Goal: Transaction & Acquisition: Purchase product/service

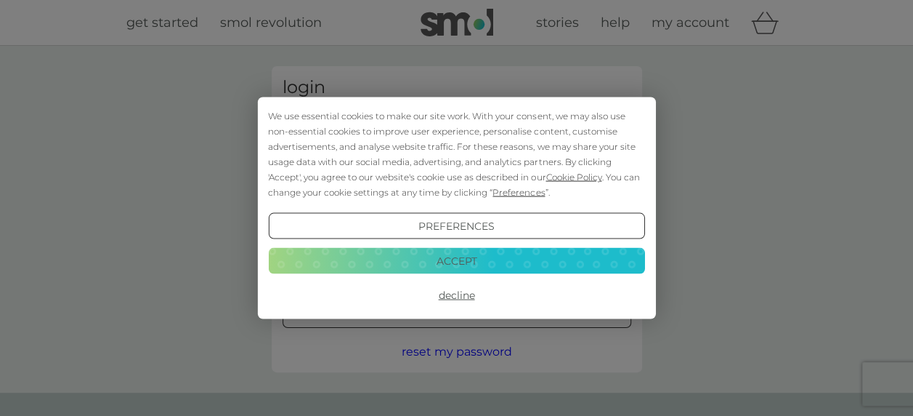
click at [459, 294] on button "Decline" at bounding box center [456, 295] width 376 height 26
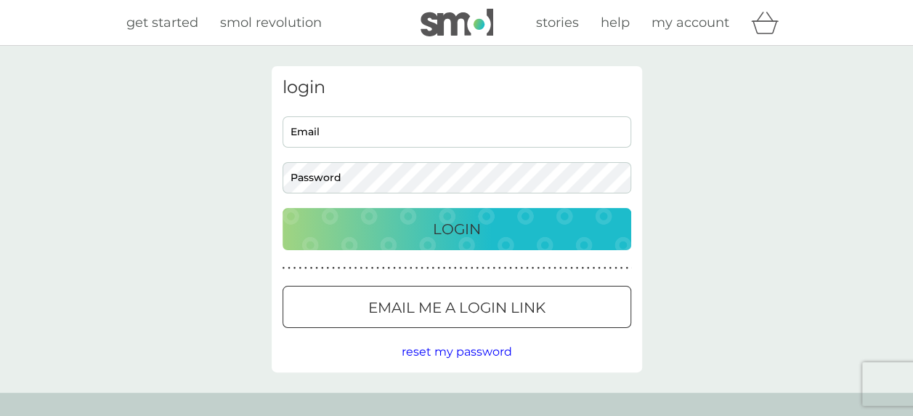
click at [431, 309] on div at bounding box center [457, 307] width 52 height 15
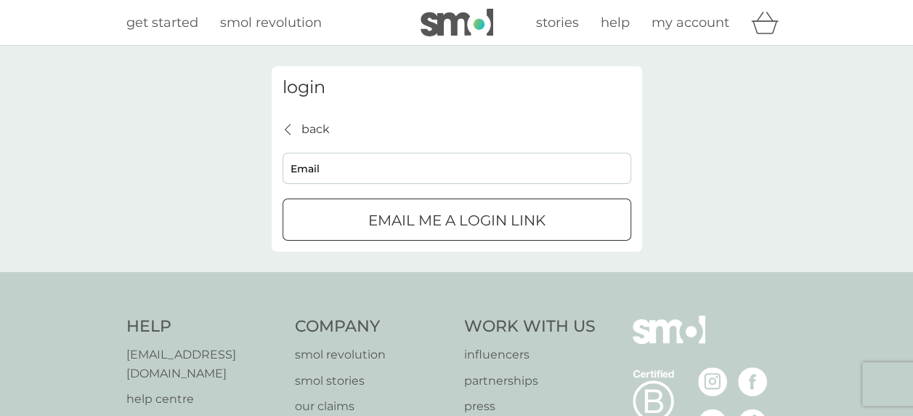
click at [362, 163] on input "Email" at bounding box center [457, 168] width 349 height 31
click at [283, 198] on button "Email me a login link" at bounding box center [457, 219] width 349 height 42
type input "[EMAIL_ADDRESS][DOMAIN_NAME]"
click at [408, 233] on button "Email me a login link" at bounding box center [457, 219] width 349 height 42
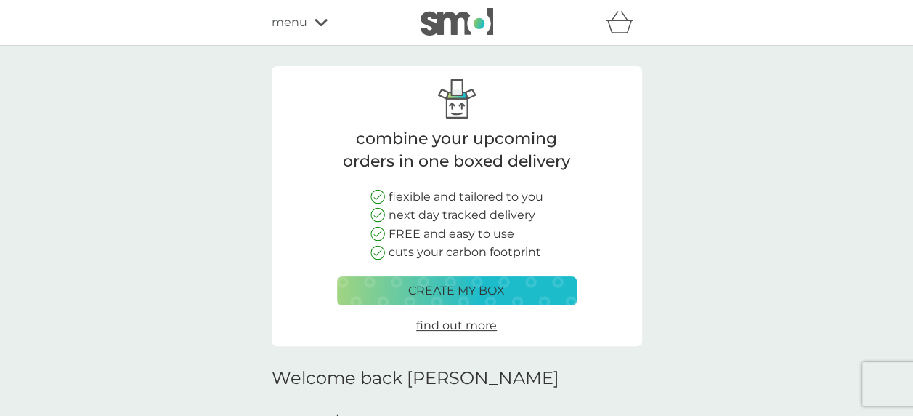
click at [315, 19] on icon at bounding box center [321, 22] width 13 height 9
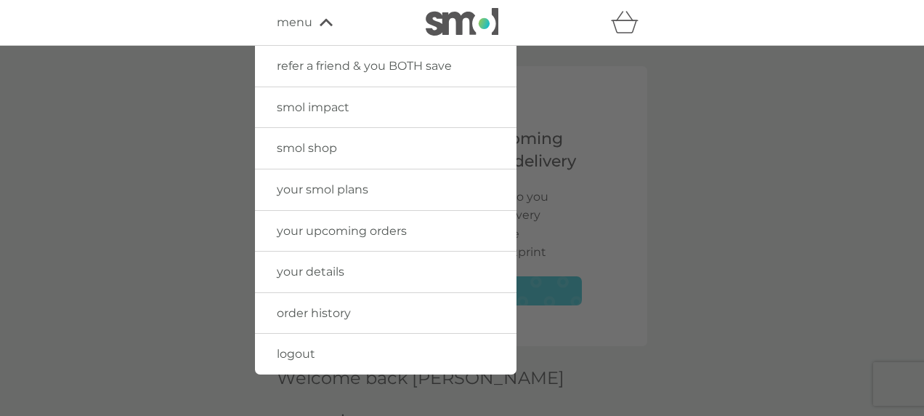
click at [323, 191] on span "your smol plans" at bounding box center [323, 189] width 92 height 14
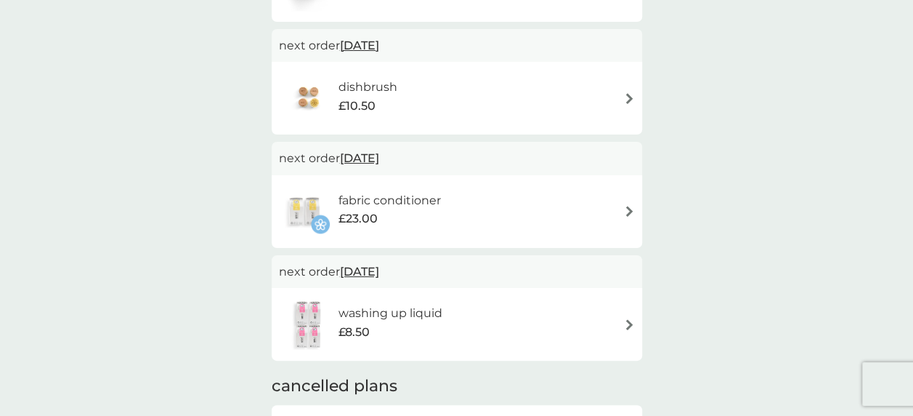
scroll to position [484, 0]
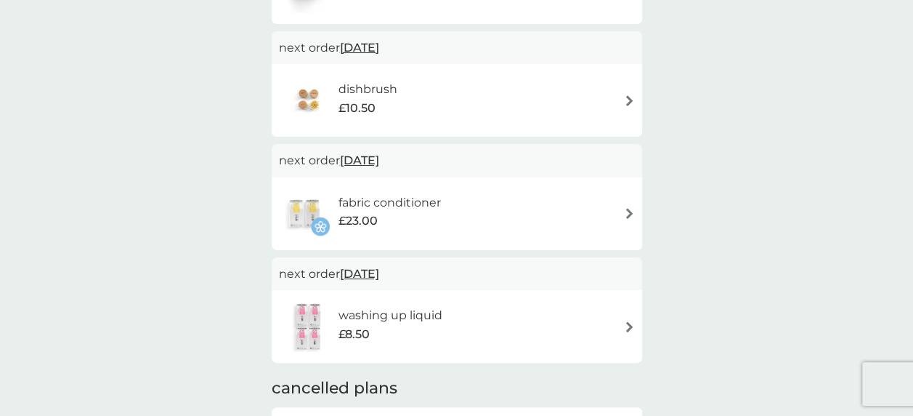
click at [450, 220] on div "fabric conditioner £23.00" at bounding box center [396, 213] width 117 height 41
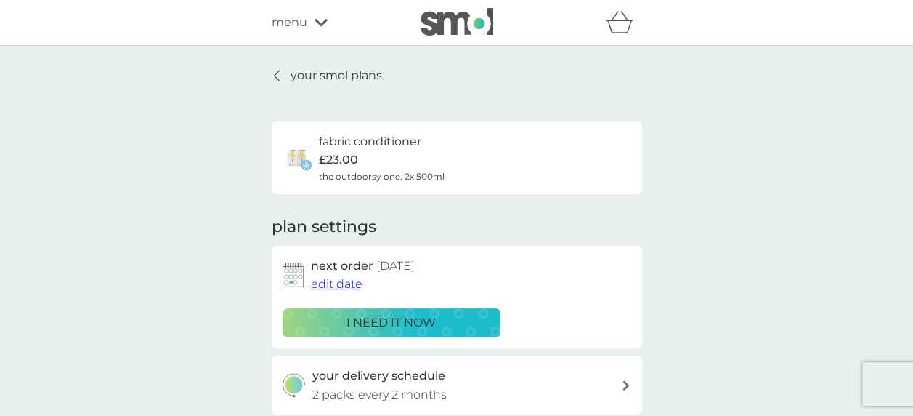
click at [441, 321] on div "i need it now" at bounding box center [391, 322] width 199 height 19
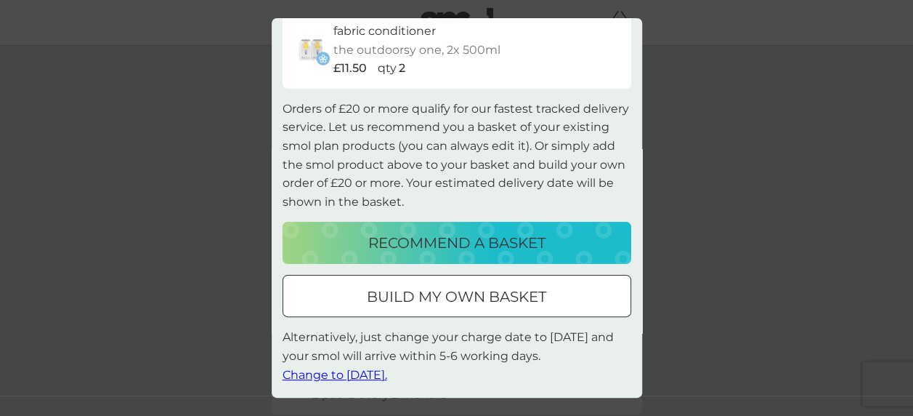
scroll to position [55, 0]
click at [456, 295] on div at bounding box center [457, 295] width 3 height 3
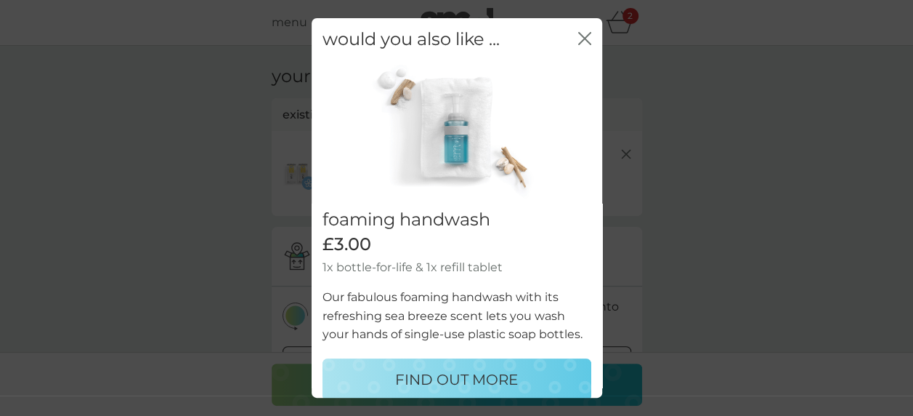
click at [578, 31] on div "close" at bounding box center [584, 39] width 13 height 21
click at [585, 41] on icon "close" at bounding box center [588, 39] width 6 height 12
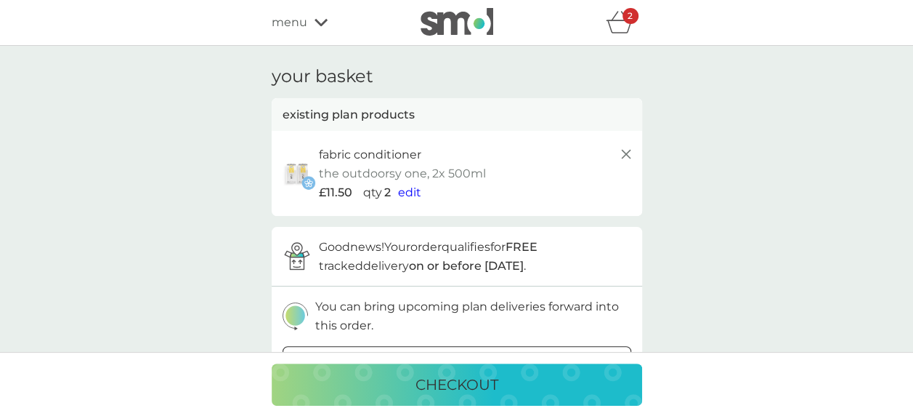
click at [410, 190] on span "edit" at bounding box center [409, 192] width 23 height 14
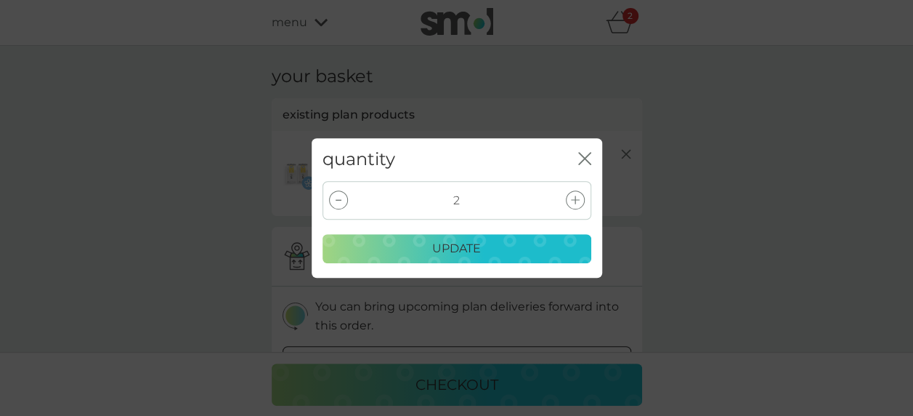
click at [583, 158] on icon "close" at bounding box center [582, 159] width 6 height 12
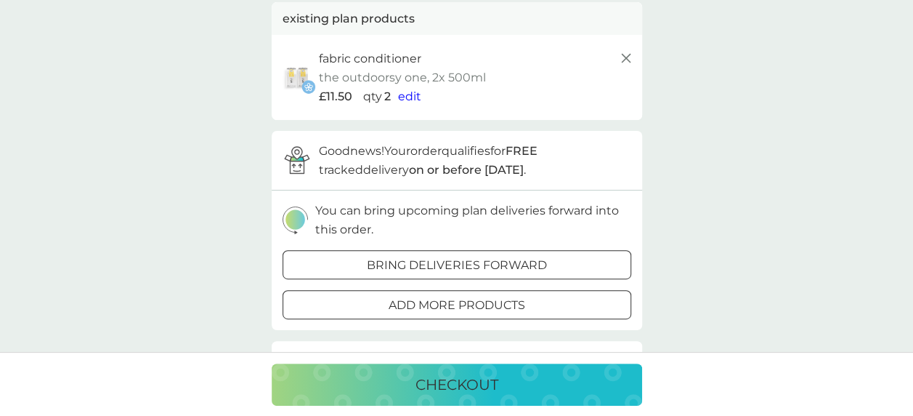
scroll to position [97, 0]
click at [519, 383] on div "checkout" at bounding box center [456, 384] width 341 height 23
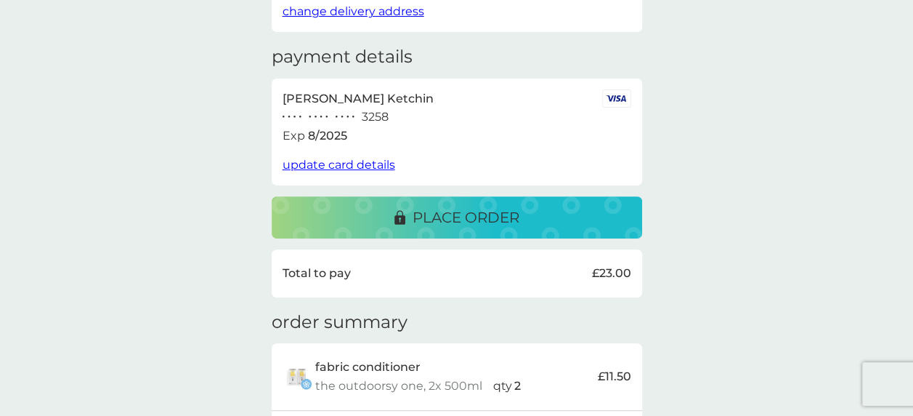
scroll to position [193, 0]
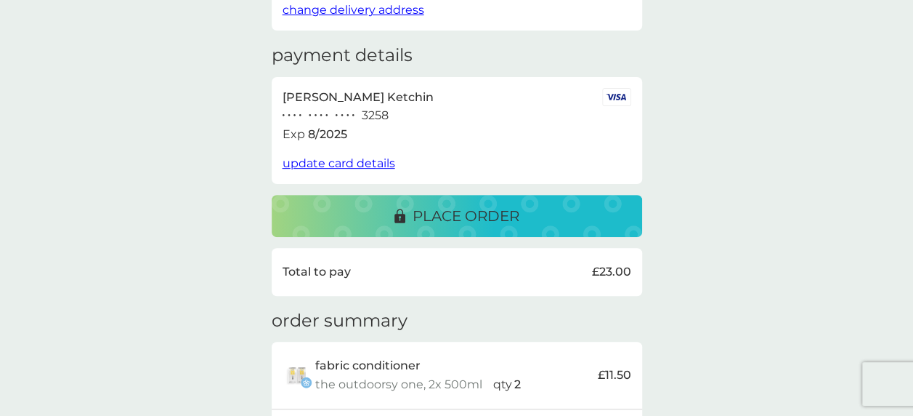
click at [419, 220] on p "place order" at bounding box center [466, 215] width 107 height 23
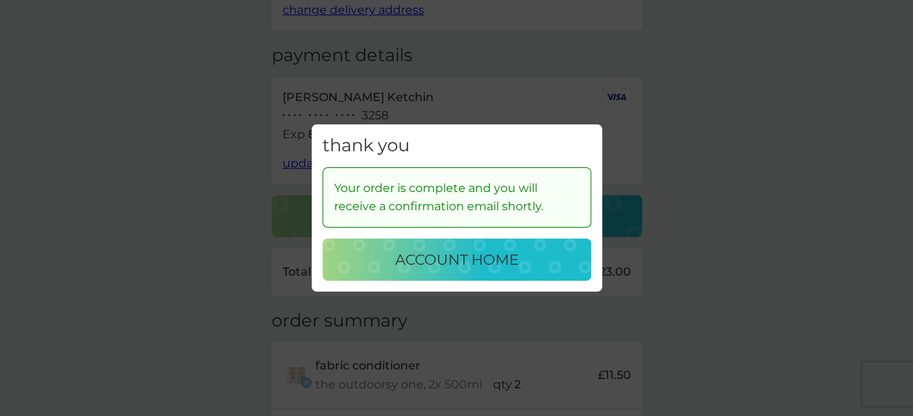
click at [485, 259] on p "account home" at bounding box center [457, 259] width 124 height 23
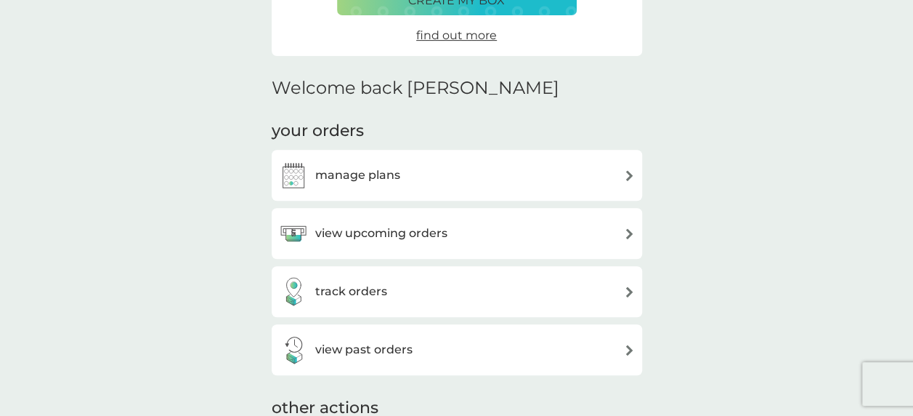
scroll to position [291, 0]
click at [472, 232] on div "view upcoming orders" at bounding box center [457, 232] width 356 height 29
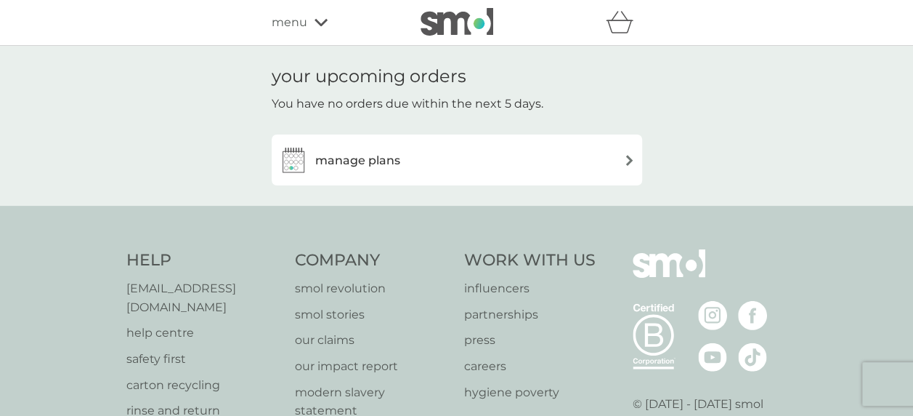
click at [482, 168] on div "manage plans" at bounding box center [457, 159] width 356 height 29
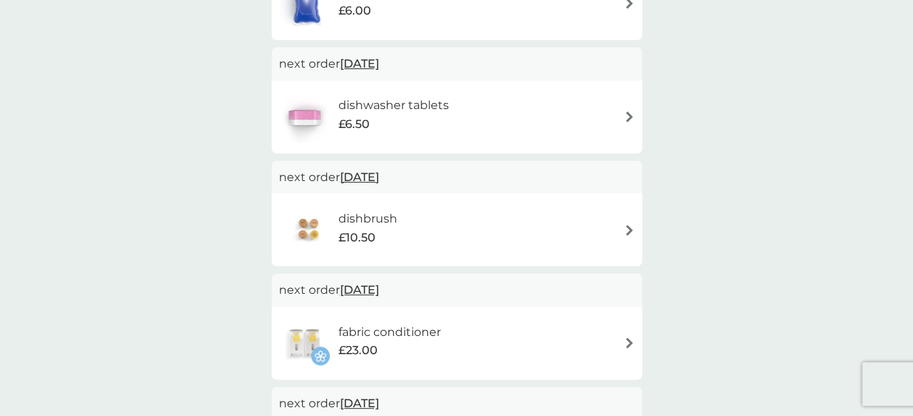
scroll to position [387, 0]
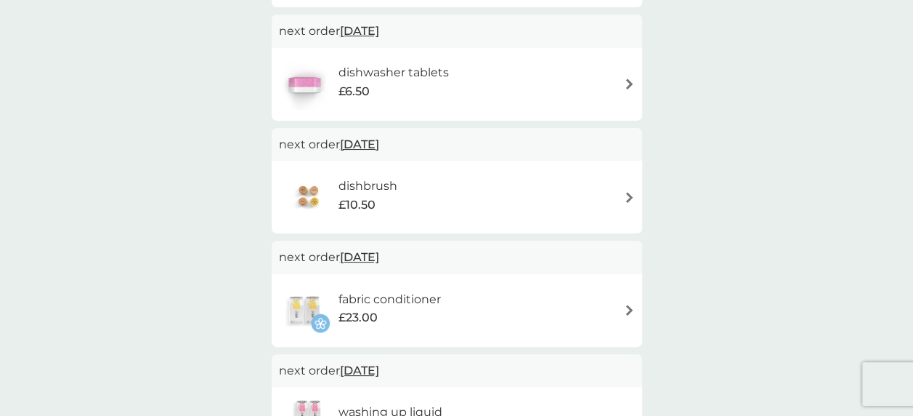
click at [523, 294] on div "fabric conditioner £23.00" at bounding box center [457, 310] width 356 height 51
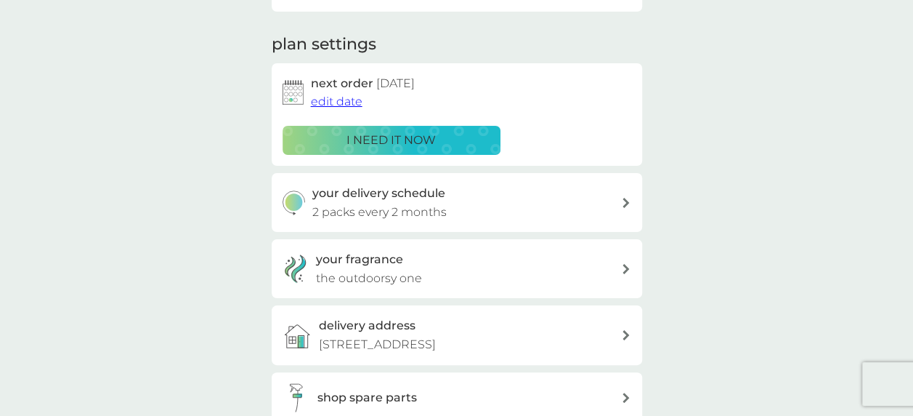
scroll to position [193, 0]
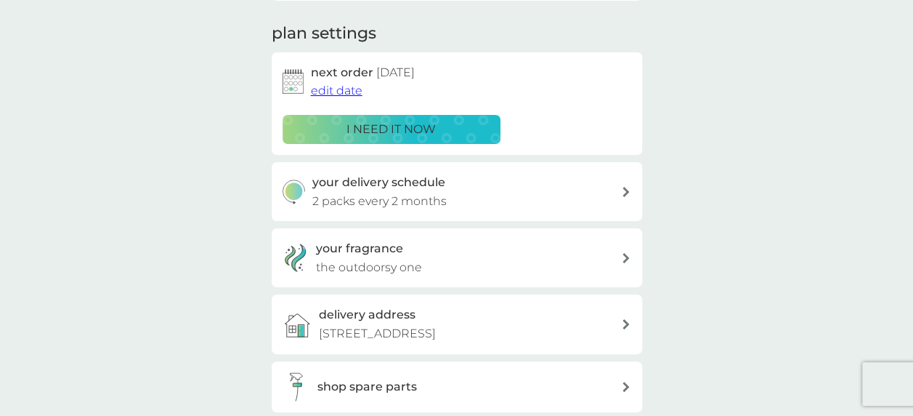
click at [513, 202] on div "your delivery schedule 2 packs every 2 months" at bounding box center [466, 191] width 309 height 37
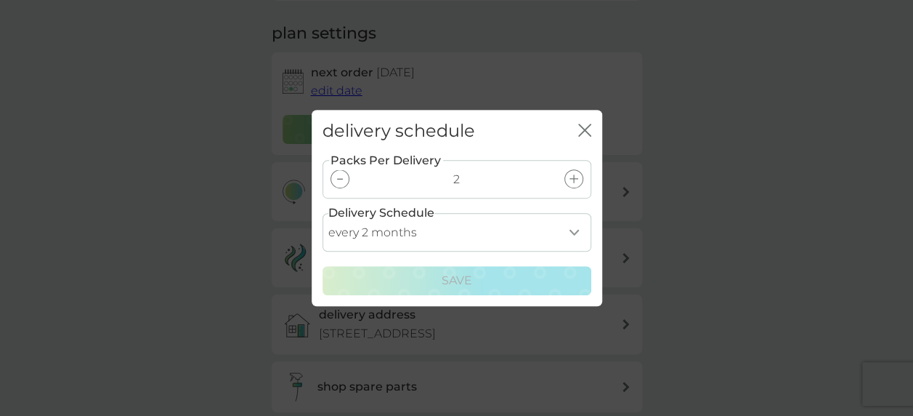
click at [573, 232] on select "every 1 month every 2 months every 3 months every 4 months every 5 months every…" at bounding box center [457, 232] width 269 height 39
select select "1"
click at [323, 213] on select "every 1 month every 2 months every 3 months every 4 months every 5 months every…" at bounding box center [457, 232] width 269 height 39
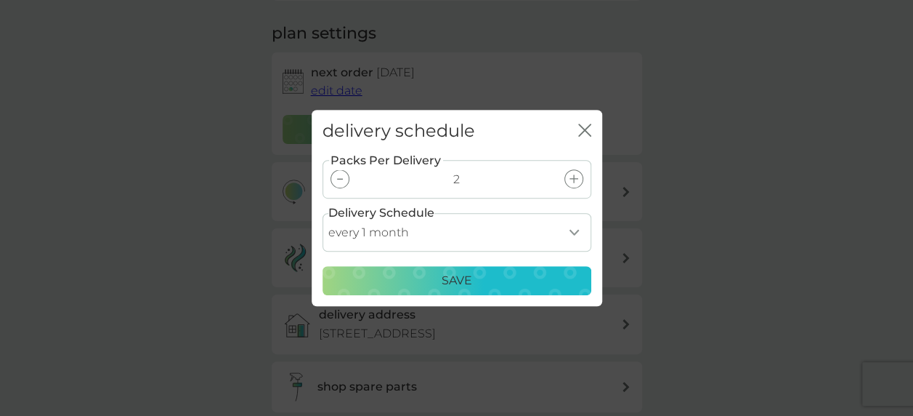
click at [549, 280] on div "Save" at bounding box center [457, 280] width 250 height 19
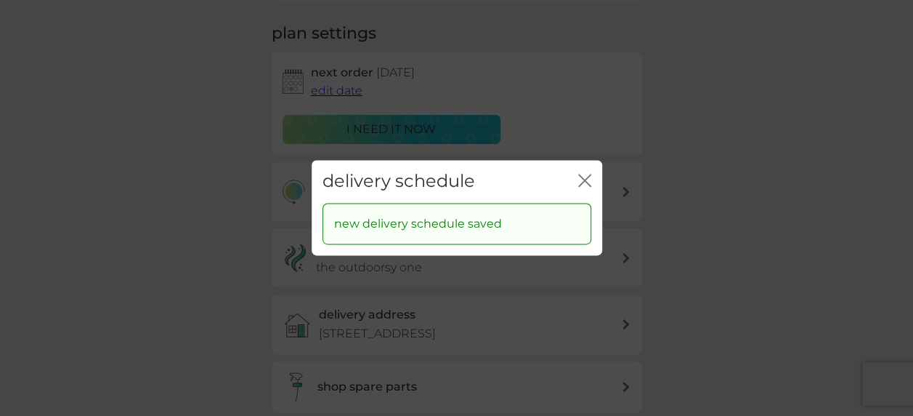
click at [588, 174] on icon "close" at bounding box center [584, 180] width 13 height 13
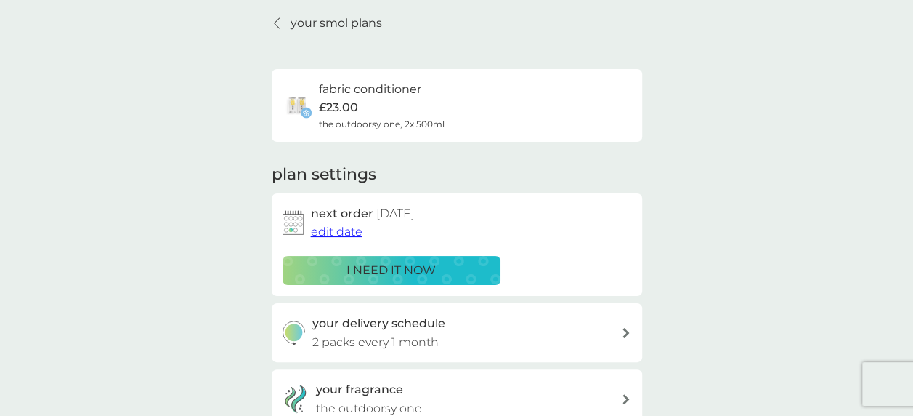
scroll to position [0, 0]
